Goal: Information Seeking & Learning: Find specific fact

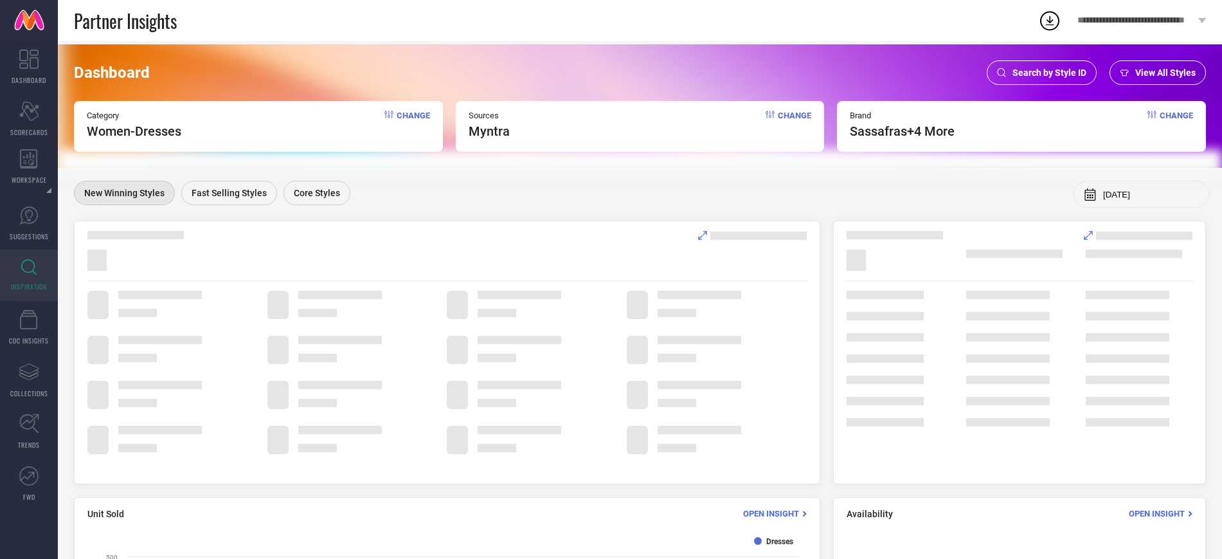
click at [1019, 64] on div "Search by Style ID" at bounding box center [1042, 72] width 110 height 24
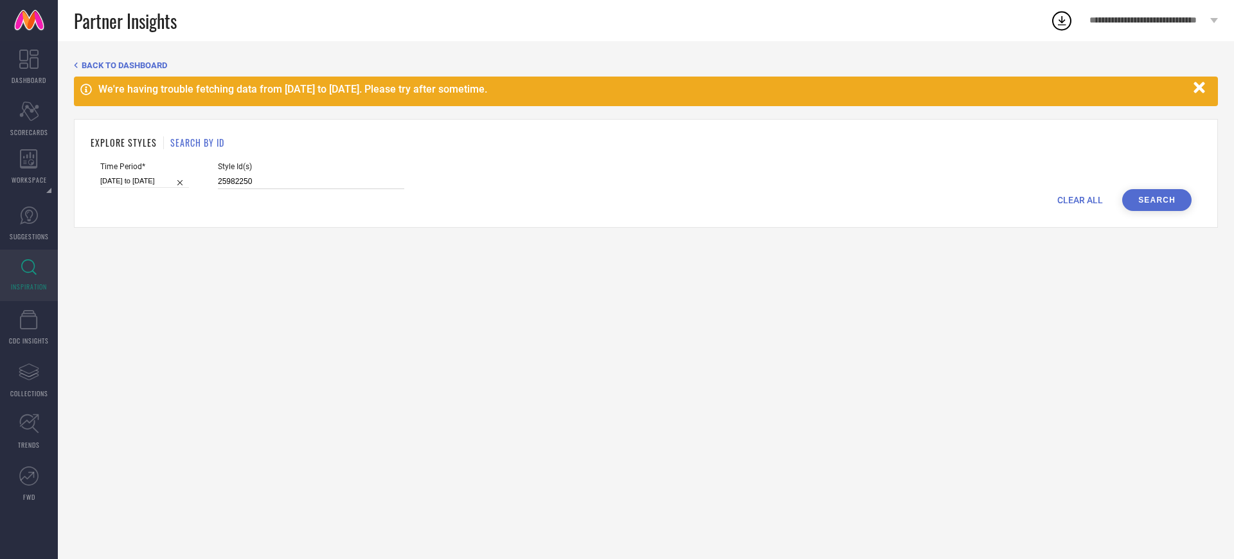
click at [287, 188] on input "25982250" at bounding box center [311, 181] width 186 height 15
paste input
select select "8"
select select "2025"
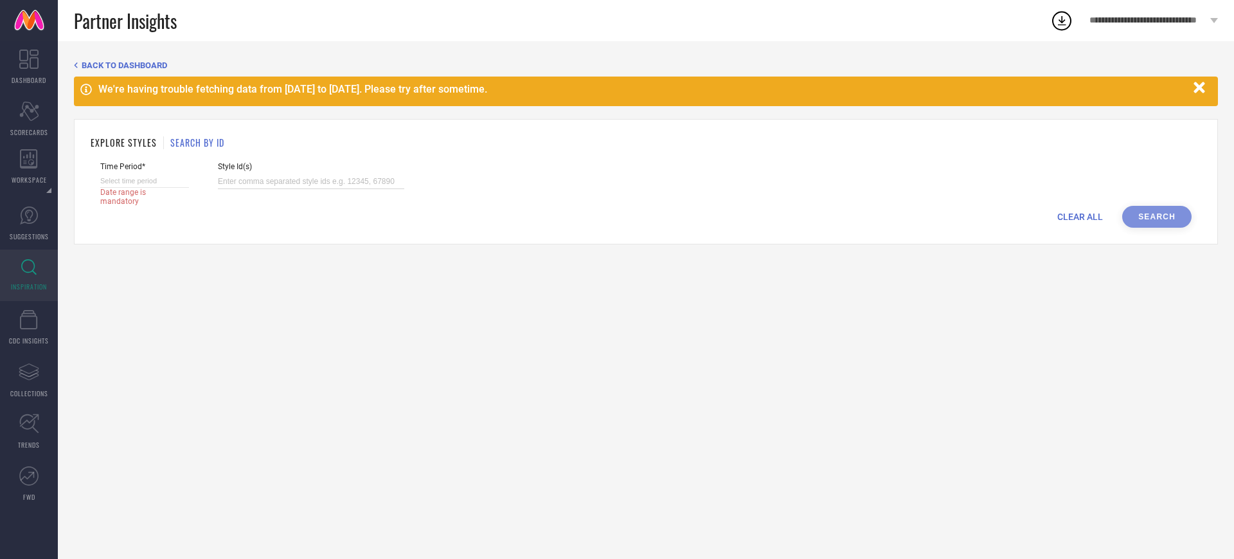
select select "9"
select select "2025"
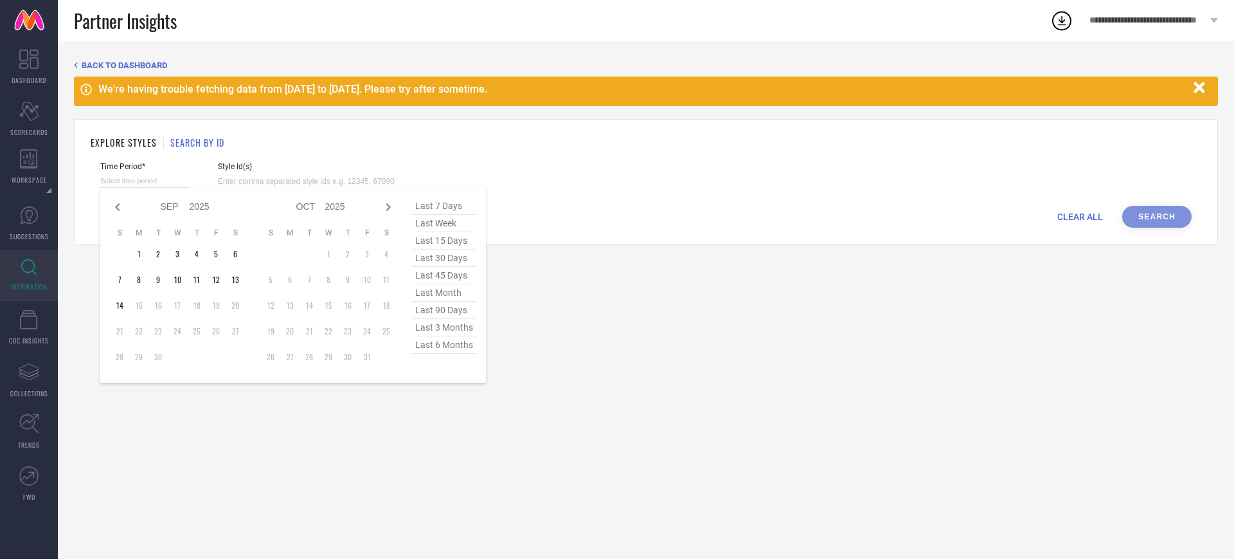
click at [186, 176] on input at bounding box center [144, 180] width 89 height 13
click at [116, 206] on icon at bounding box center [117, 207] width 4 height 8
select select "7"
select select "2025"
select select "8"
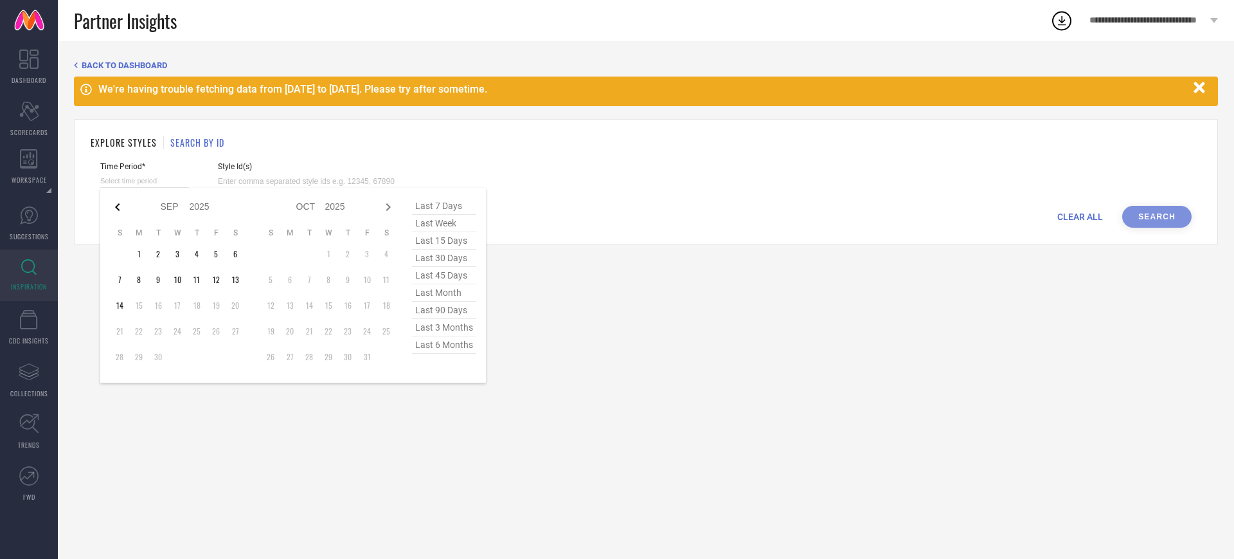
select select "2025"
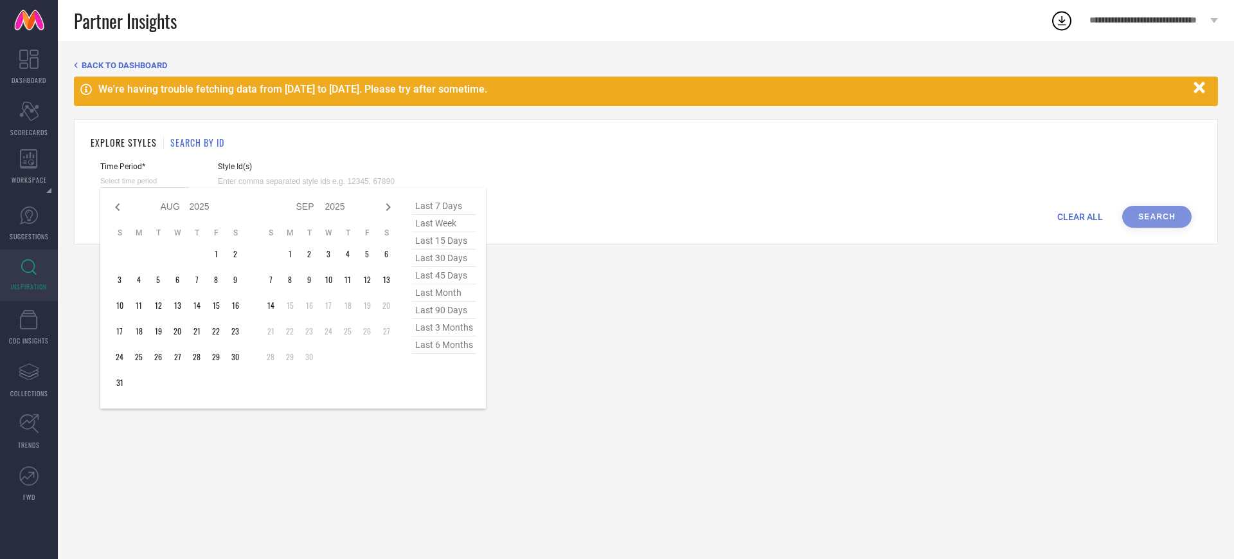
click at [116, 206] on icon at bounding box center [117, 207] width 4 height 8
select select "4"
select select "2025"
select select "5"
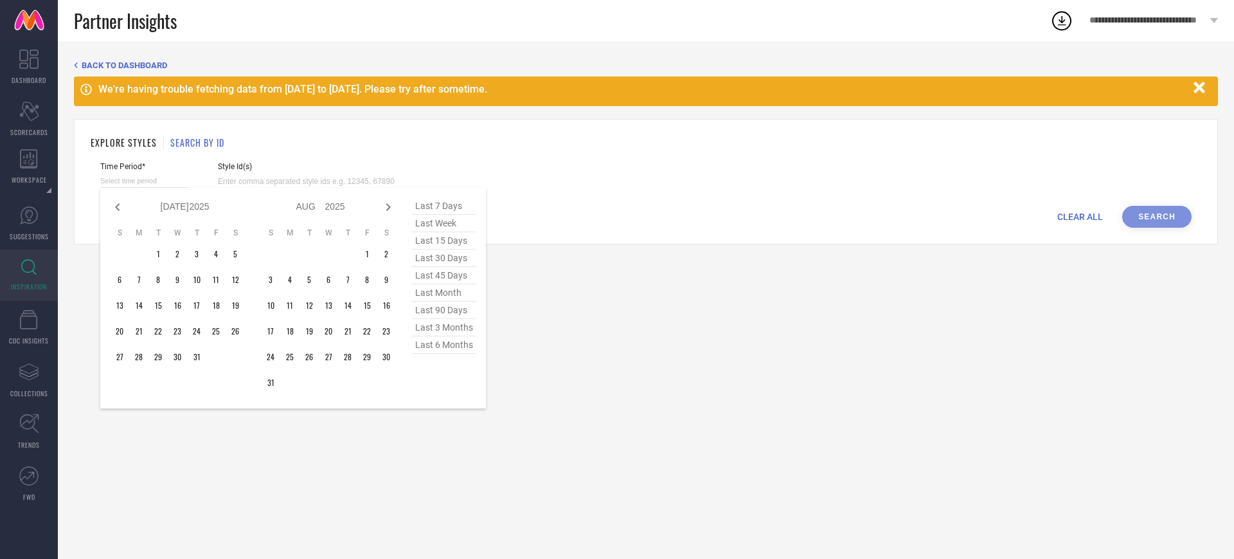
select select "2025"
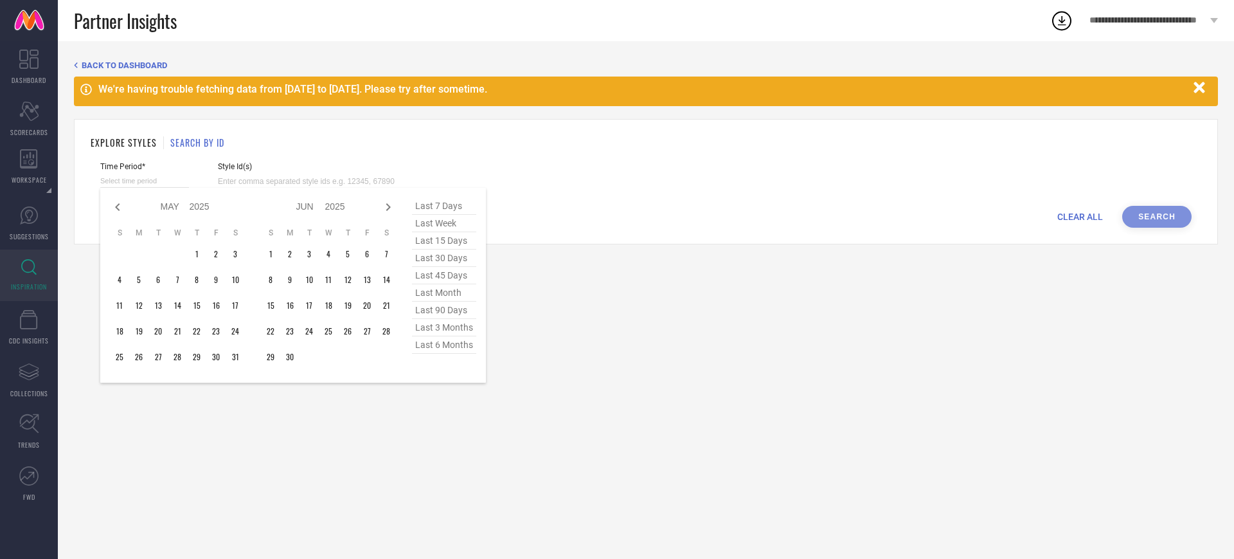
click at [116, 206] on icon at bounding box center [117, 207] width 4 height 8
select select "3"
select select "2025"
select select "4"
select select "2025"
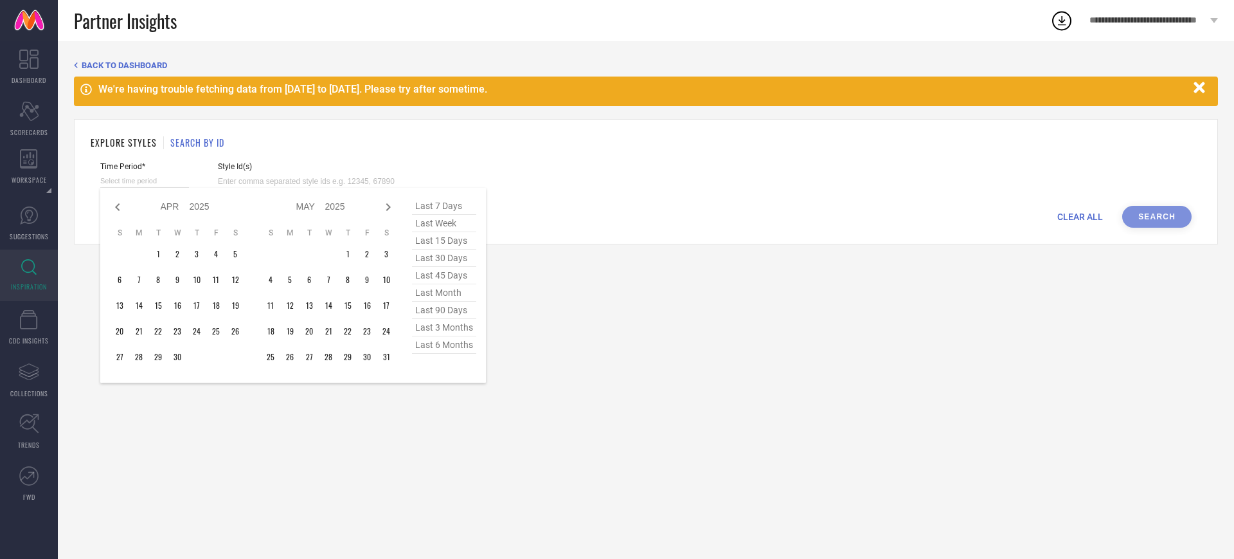
click at [116, 206] on icon at bounding box center [117, 207] width 4 height 8
select select "1"
select select "2025"
select select "2"
select select "2025"
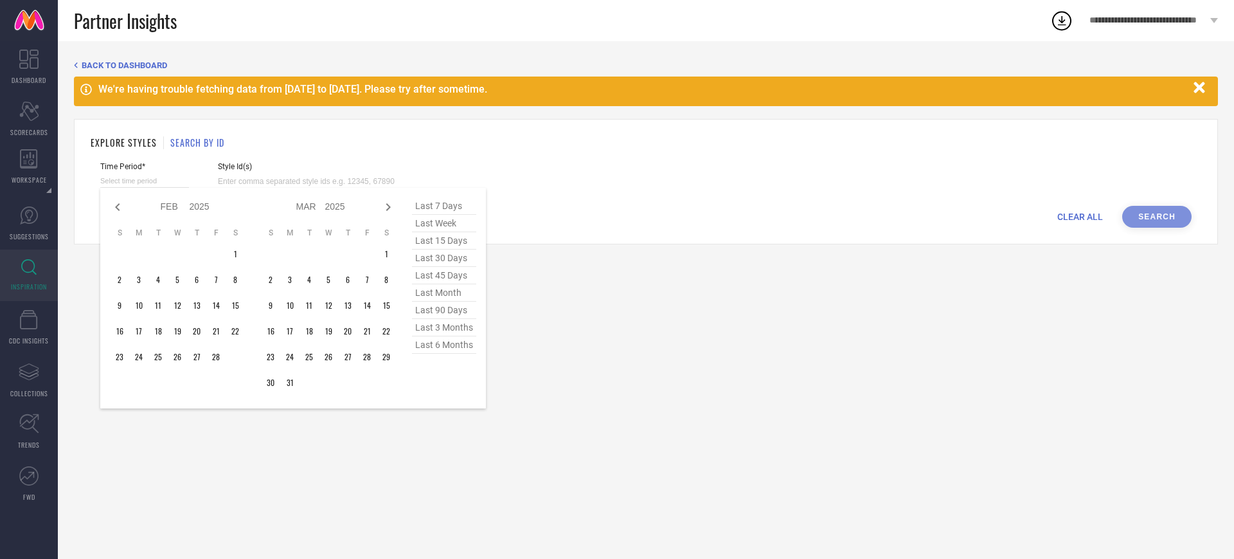
click at [116, 206] on icon at bounding box center [117, 207] width 4 height 8
select select "2025"
select select "1"
select select "2025"
click at [116, 206] on icon at bounding box center [117, 207] width 4 height 8
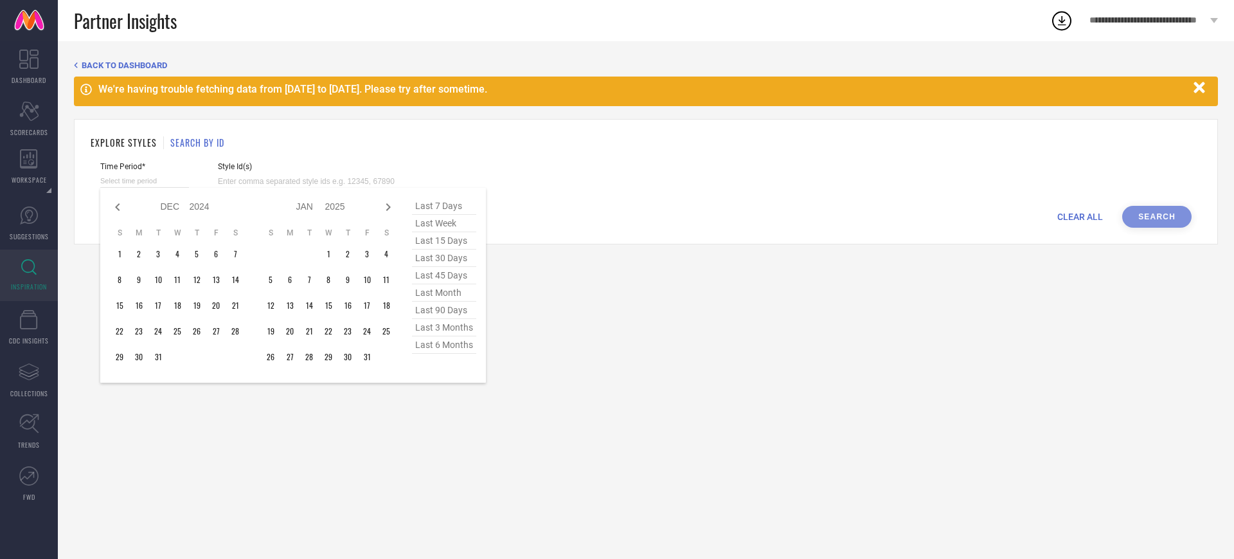
click at [116, 206] on icon at bounding box center [117, 207] width 4 height 8
select select "9"
select select "2024"
select select "10"
select select "2024"
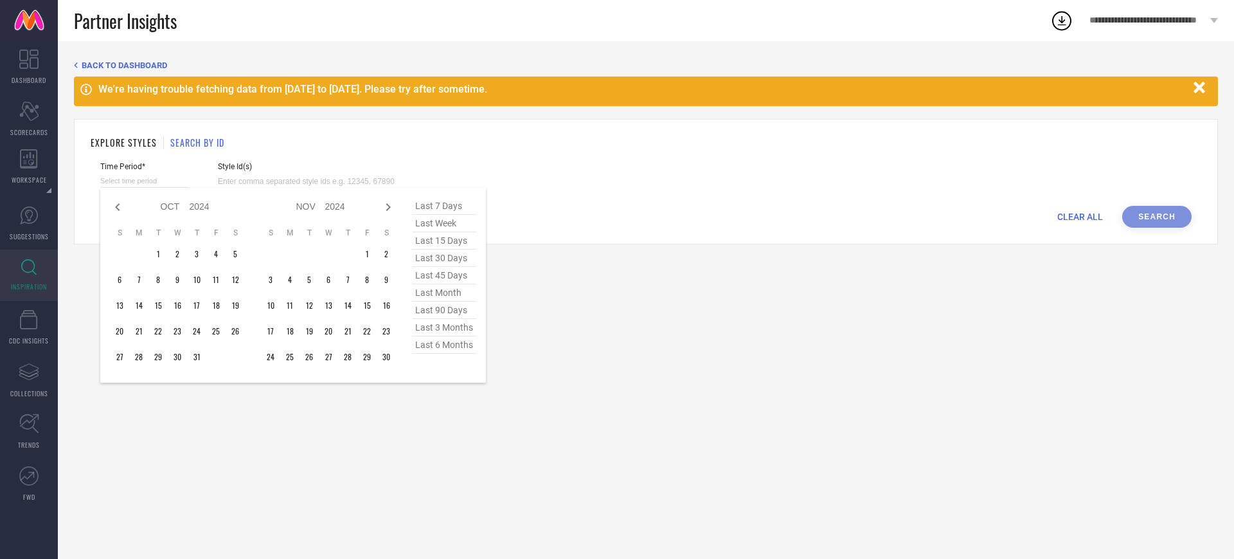
click at [116, 206] on icon at bounding box center [117, 207] width 4 height 8
select select "6"
select select "2024"
select select "7"
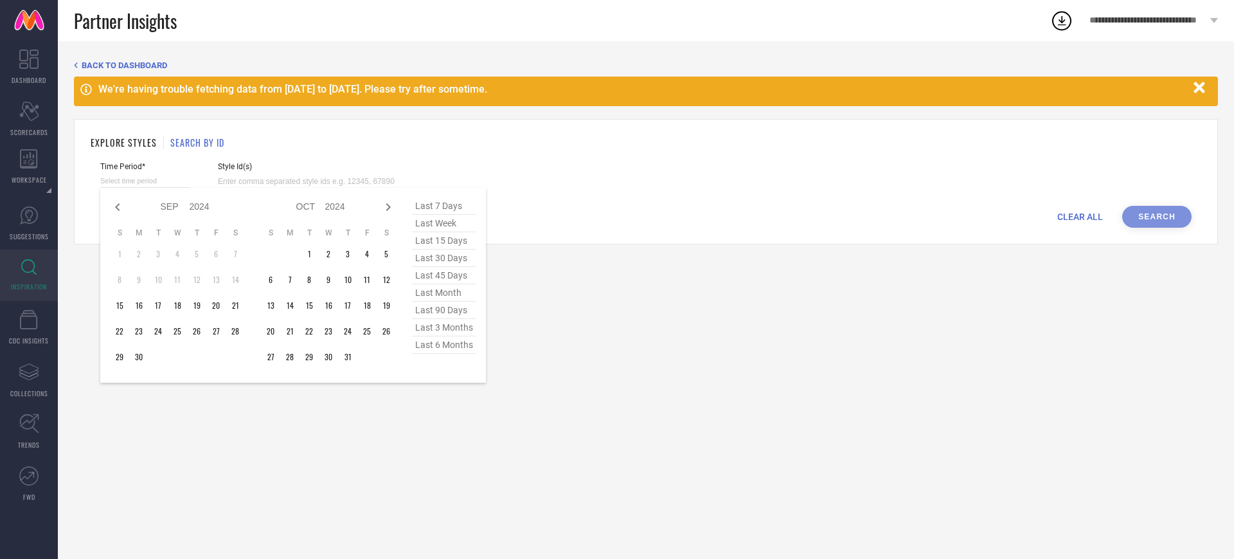
select select "2024"
click at [116, 206] on icon at bounding box center [117, 207] width 4 height 8
select select "5"
select select "2024"
select select "6"
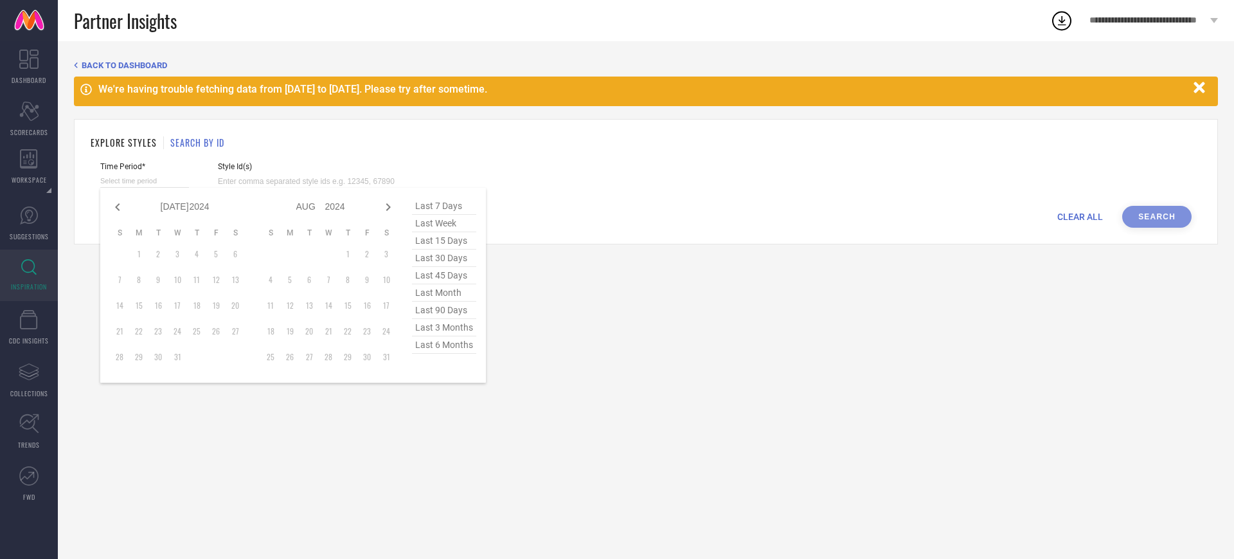
select select "2024"
click at [116, 206] on icon at bounding box center [117, 207] width 4 height 8
select select "4"
select select "2024"
select select "5"
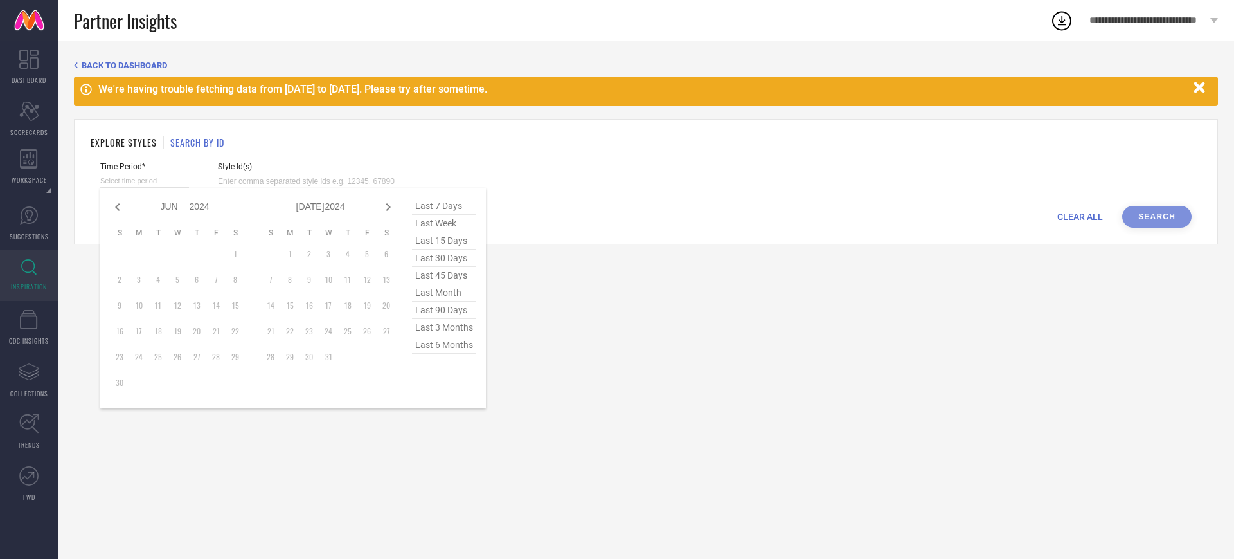
select select "2024"
click at [116, 206] on icon at bounding box center [117, 207] width 4 height 8
select select "3"
select select "2024"
select select "4"
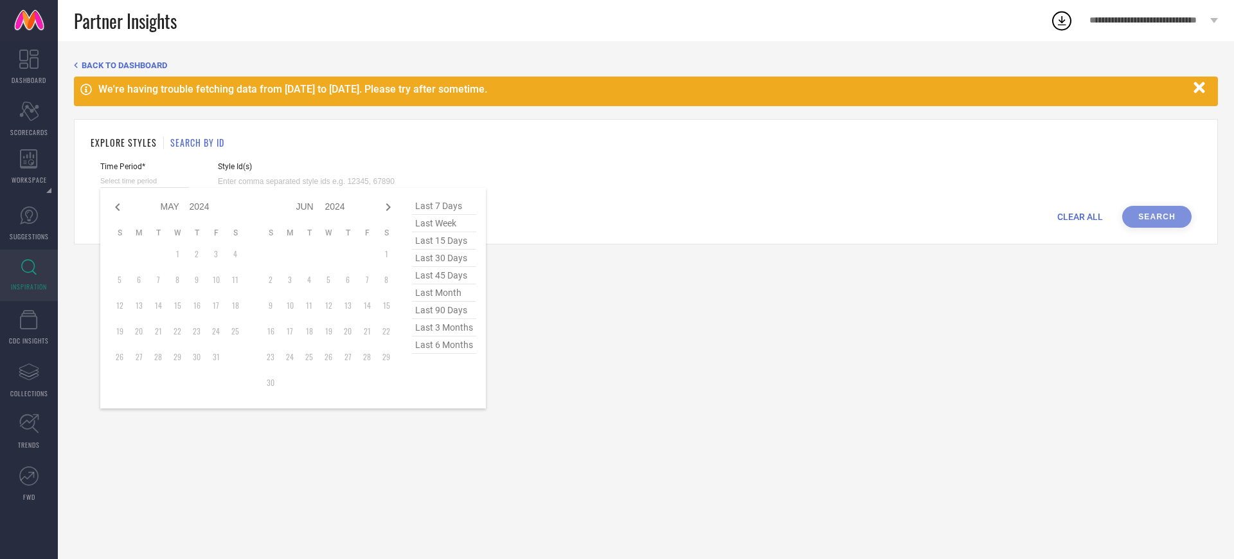
select select "2024"
click at [458, 354] on span "last 6 months" at bounding box center [444, 344] width 64 height 17
type input "[DATE] to [DATE]"
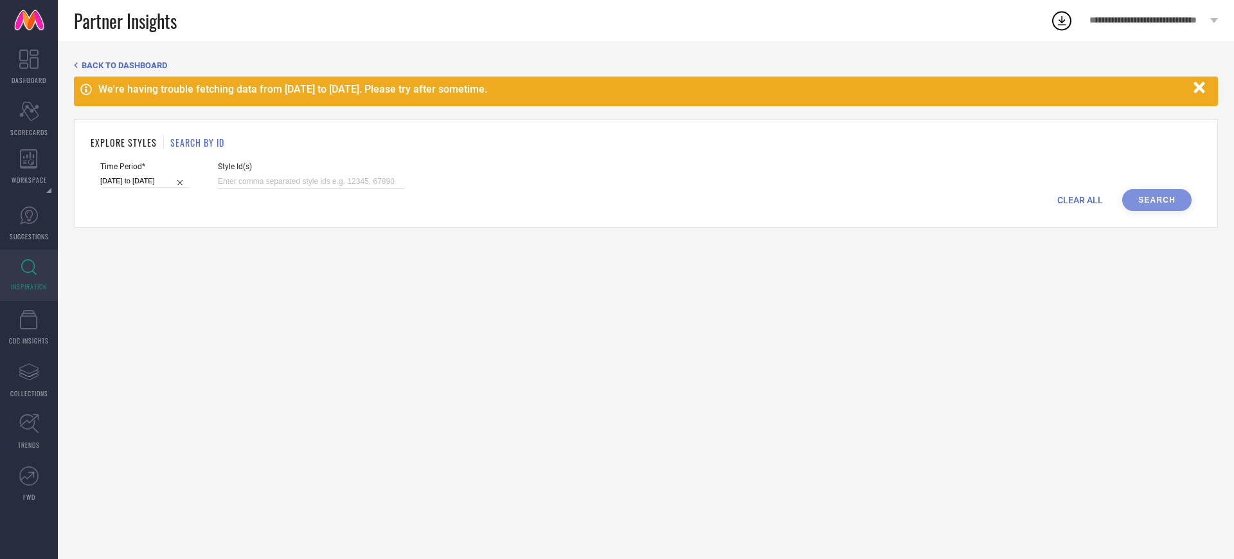
click at [296, 188] on input at bounding box center [311, 181] width 186 height 15
paste input "1"
type input "10967126"
click at [1161, 199] on button "Search" at bounding box center [1156, 200] width 69 height 22
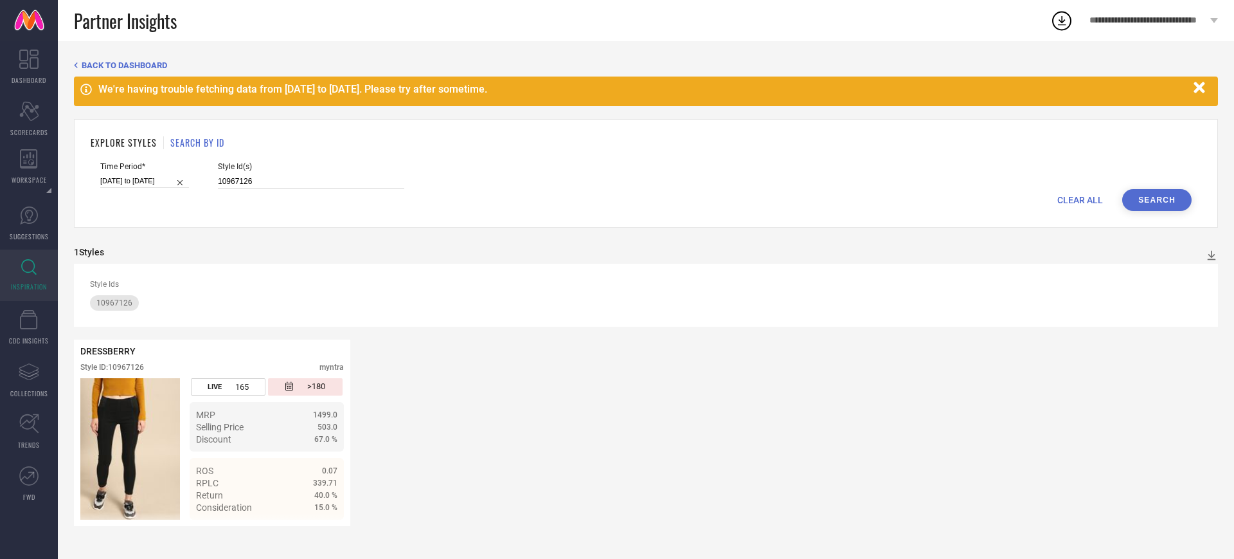
click at [276, 176] on input "10967126" at bounding box center [311, 181] width 186 height 15
paste input "33283361"
type input "33283361"
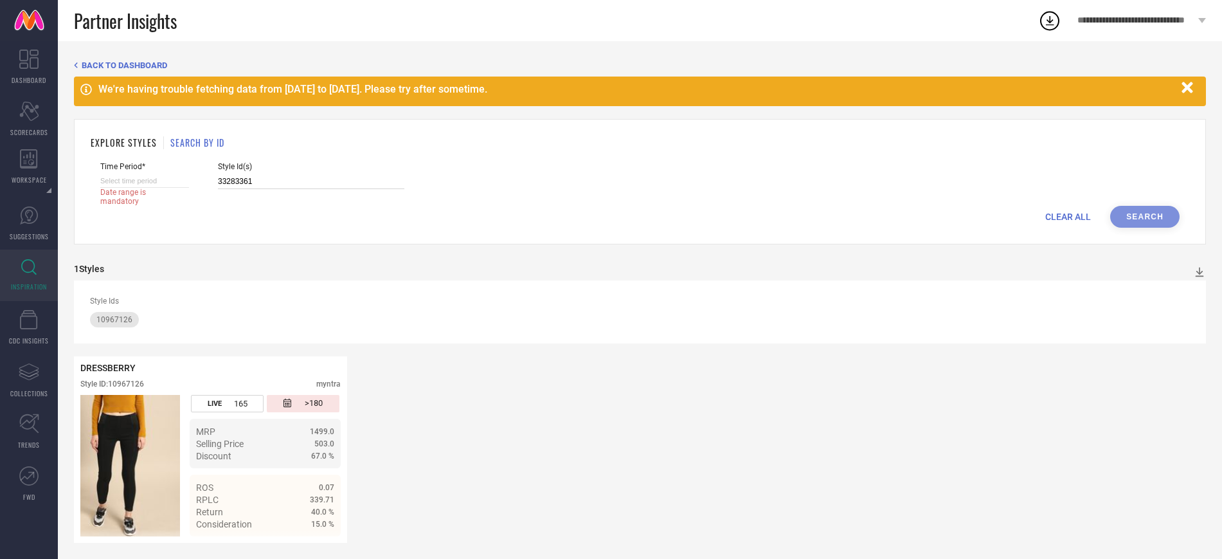
select select "8"
select select "2025"
select select "9"
select select "2025"
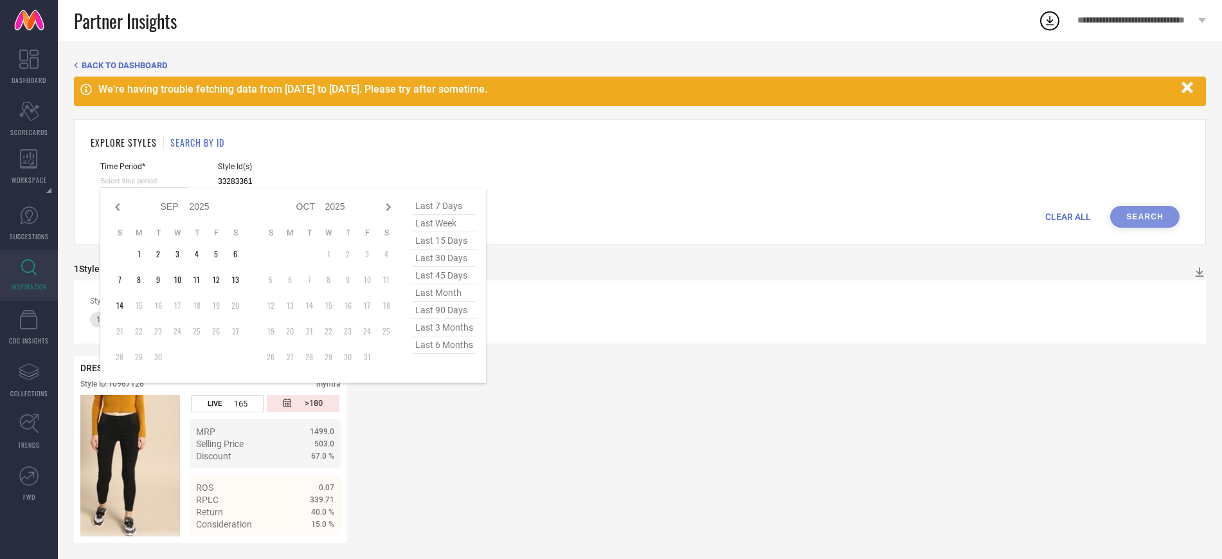
click at [184, 181] on input at bounding box center [144, 180] width 89 height 13
type input "33283361"
click at [447, 207] on span "last 7 days" at bounding box center [444, 205] width 64 height 17
type input "[DATE] to [DATE]"
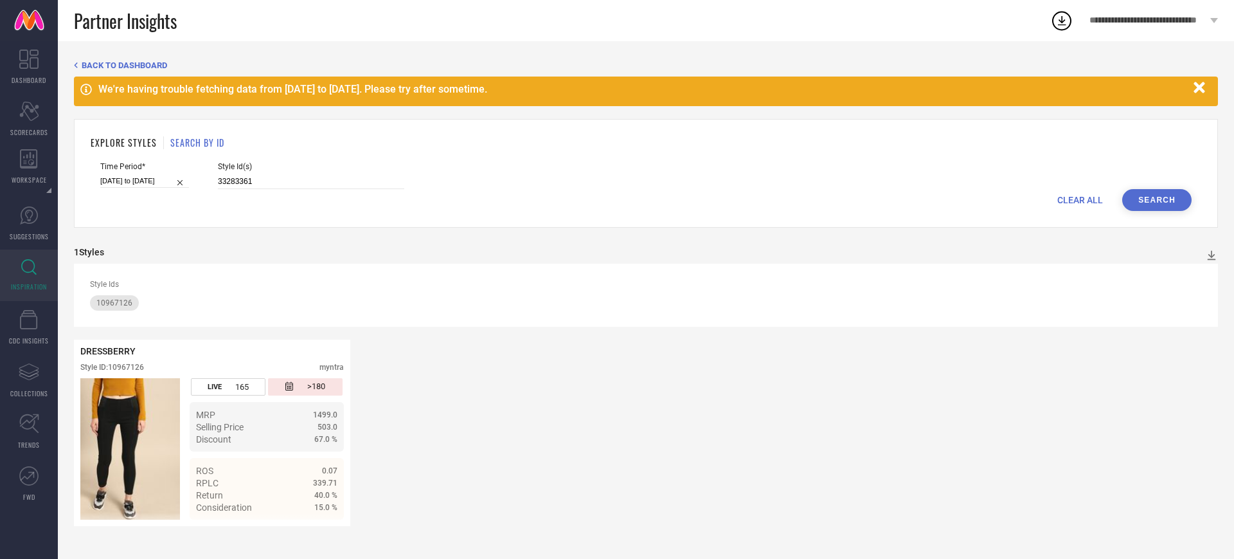
click at [1158, 189] on button "Search" at bounding box center [1156, 200] width 69 height 22
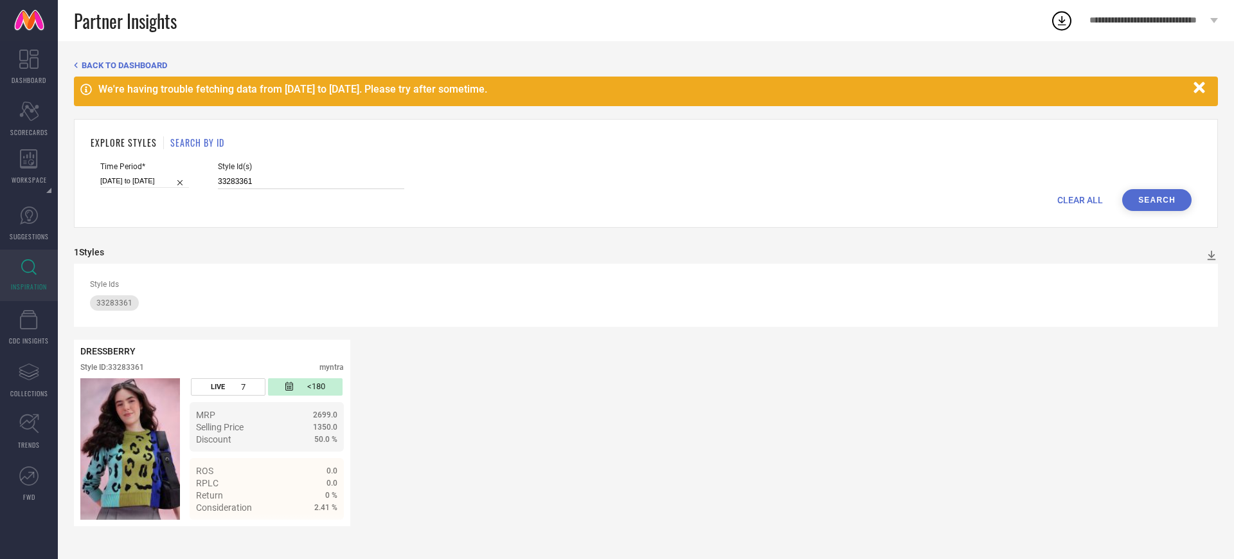
click at [241, 184] on input "33283361" at bounding box center [311, 181] width 186 height 15
paste input "219"
type input "33283219"
click at [1131, 204] on button "Search" at bounding box center [1156, 200] width 69 height 22
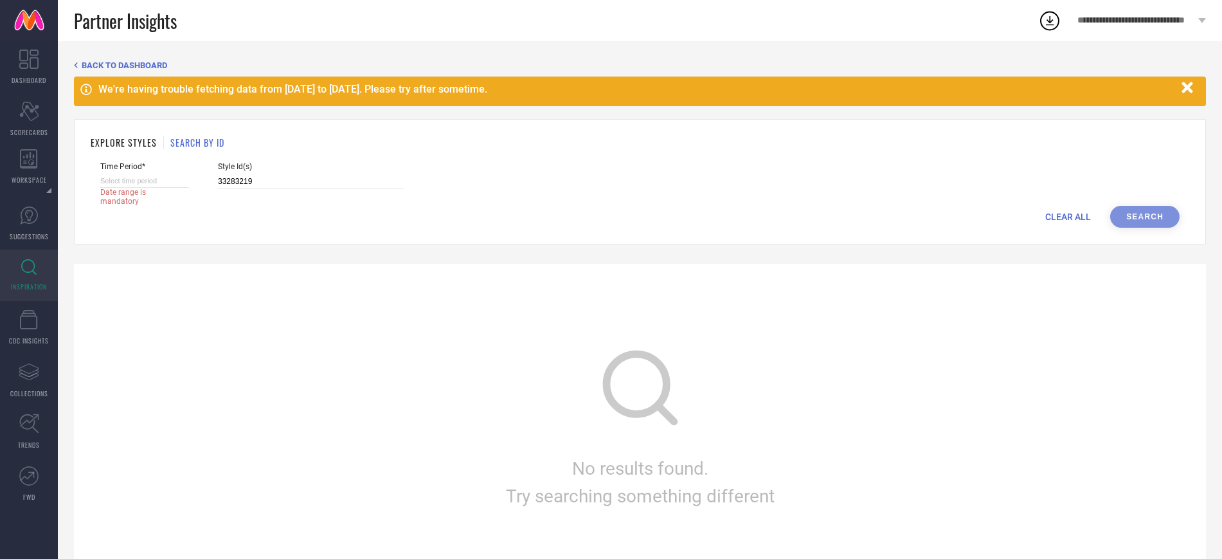
select select "8"
select select "2025"
select select "9"
select select "2025"
click at [182, 179] on input at bounding box center [144, 180] width 89 height 13
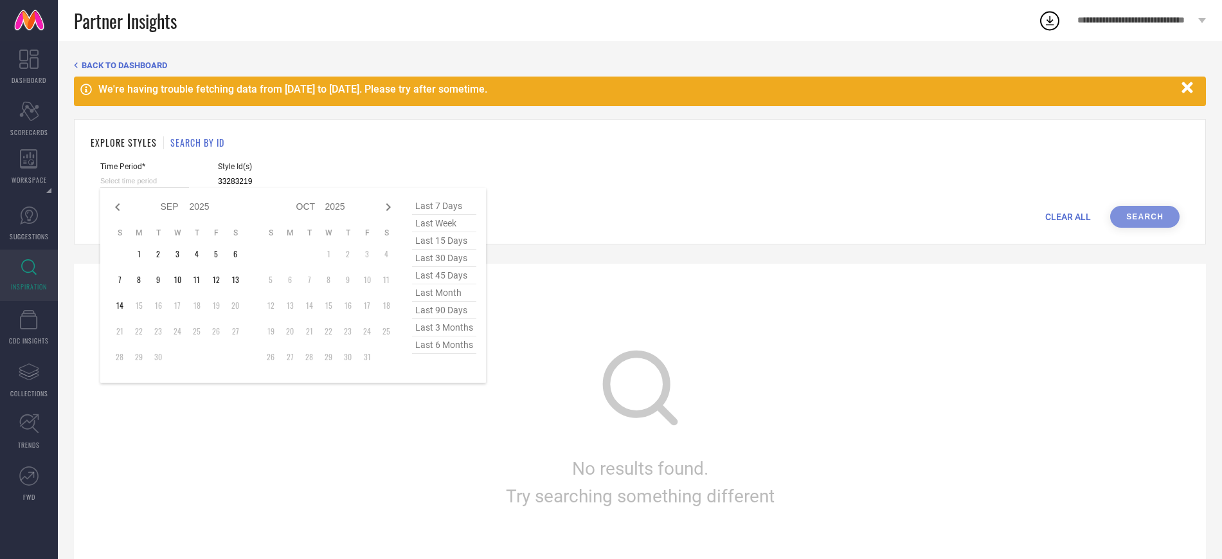
click at [434, 206] on span "last 7 days" at bounding box center [444, 205] width 64 height 17
type input "[DATE] to [DATE]"
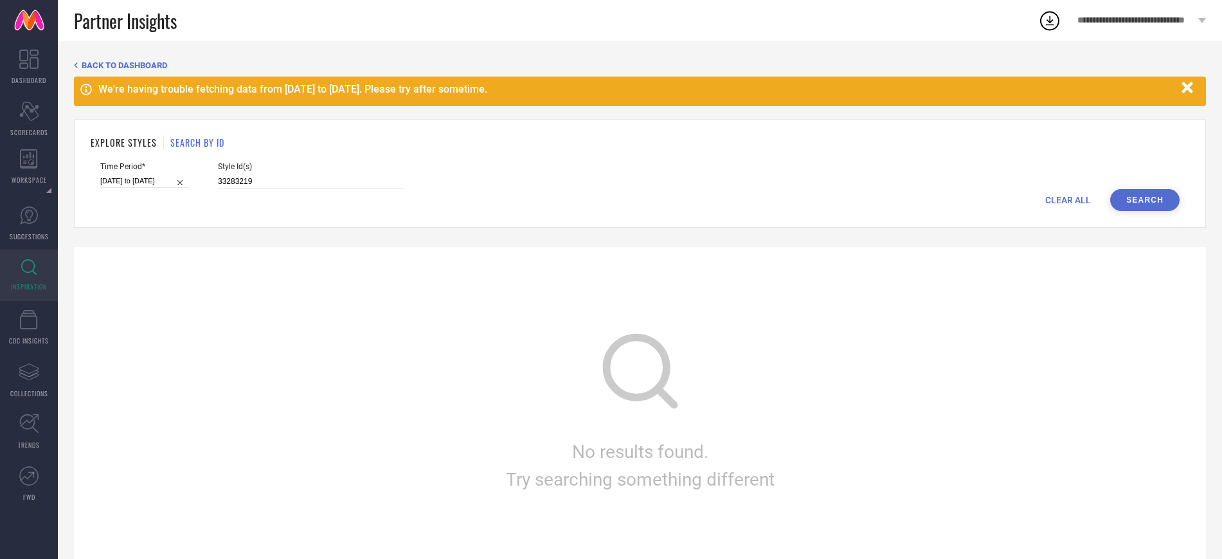
click at [1150, 191] on button "Search" at bounding box center [1144, 200] width 69 height 22
